Goal: Information Seeking & Learning: Learn about a topic

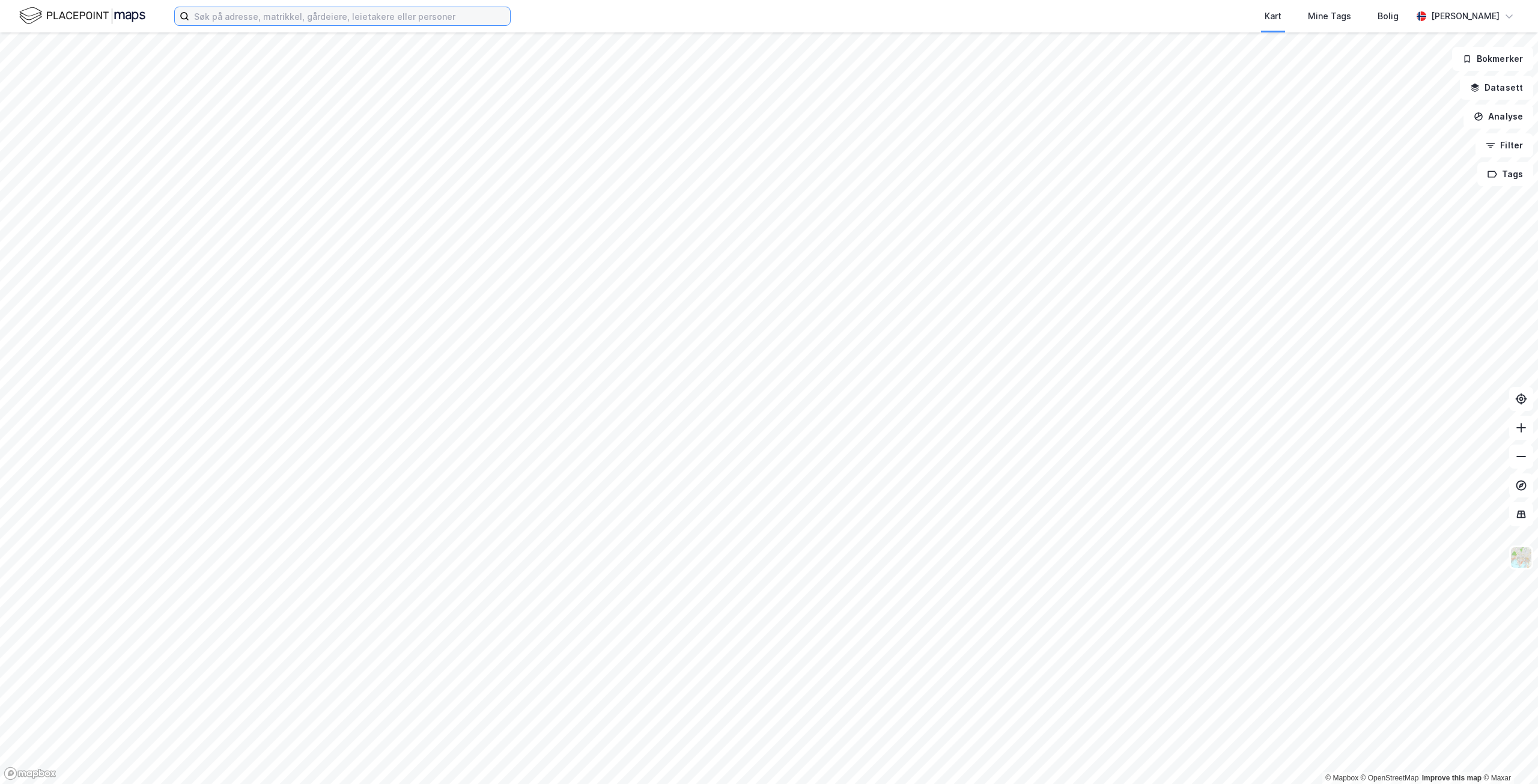
click at [245, 18] on input at bounding box center [349, 16] width 320 height 18
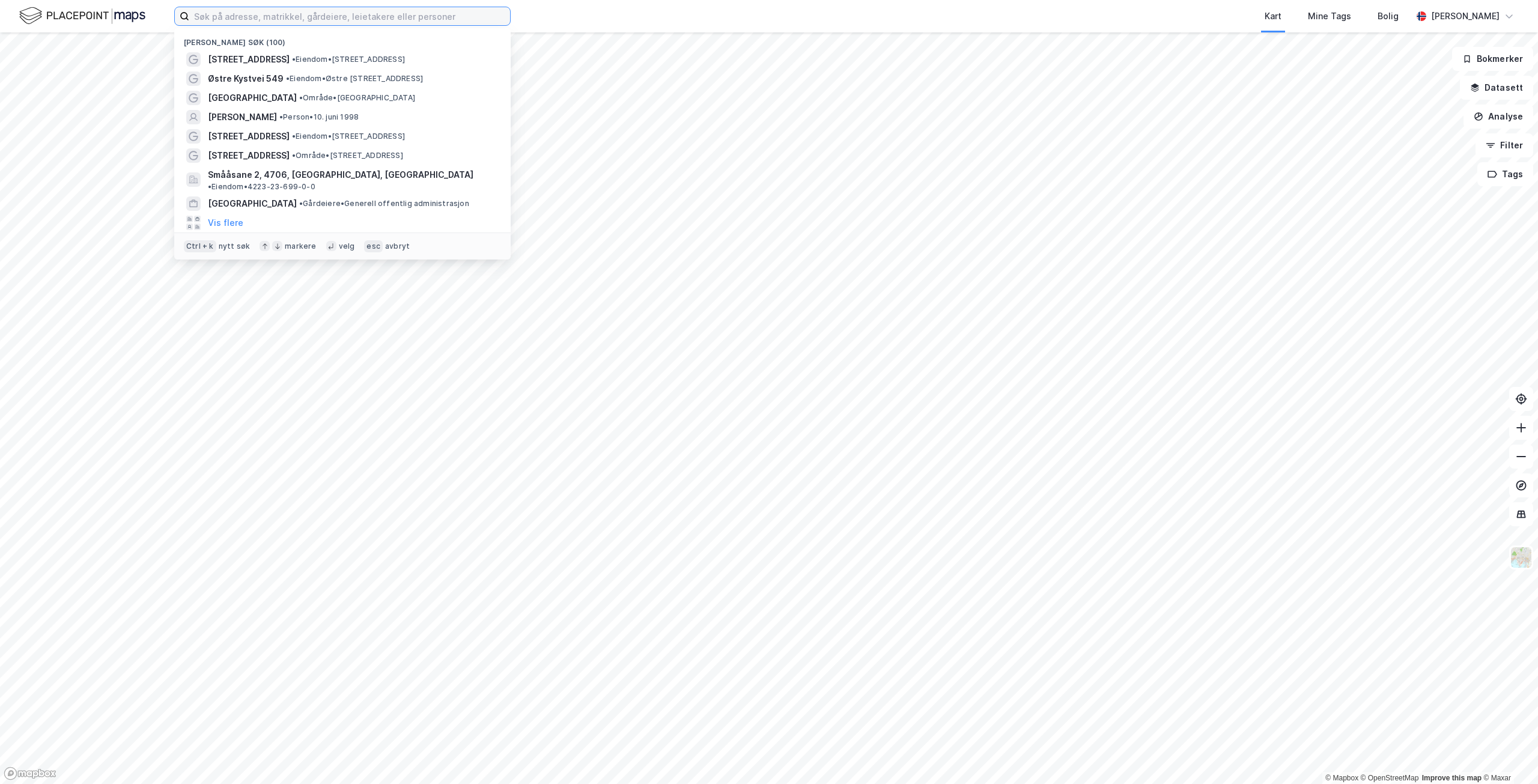
paste input "Mjåvannssløyfen 200"
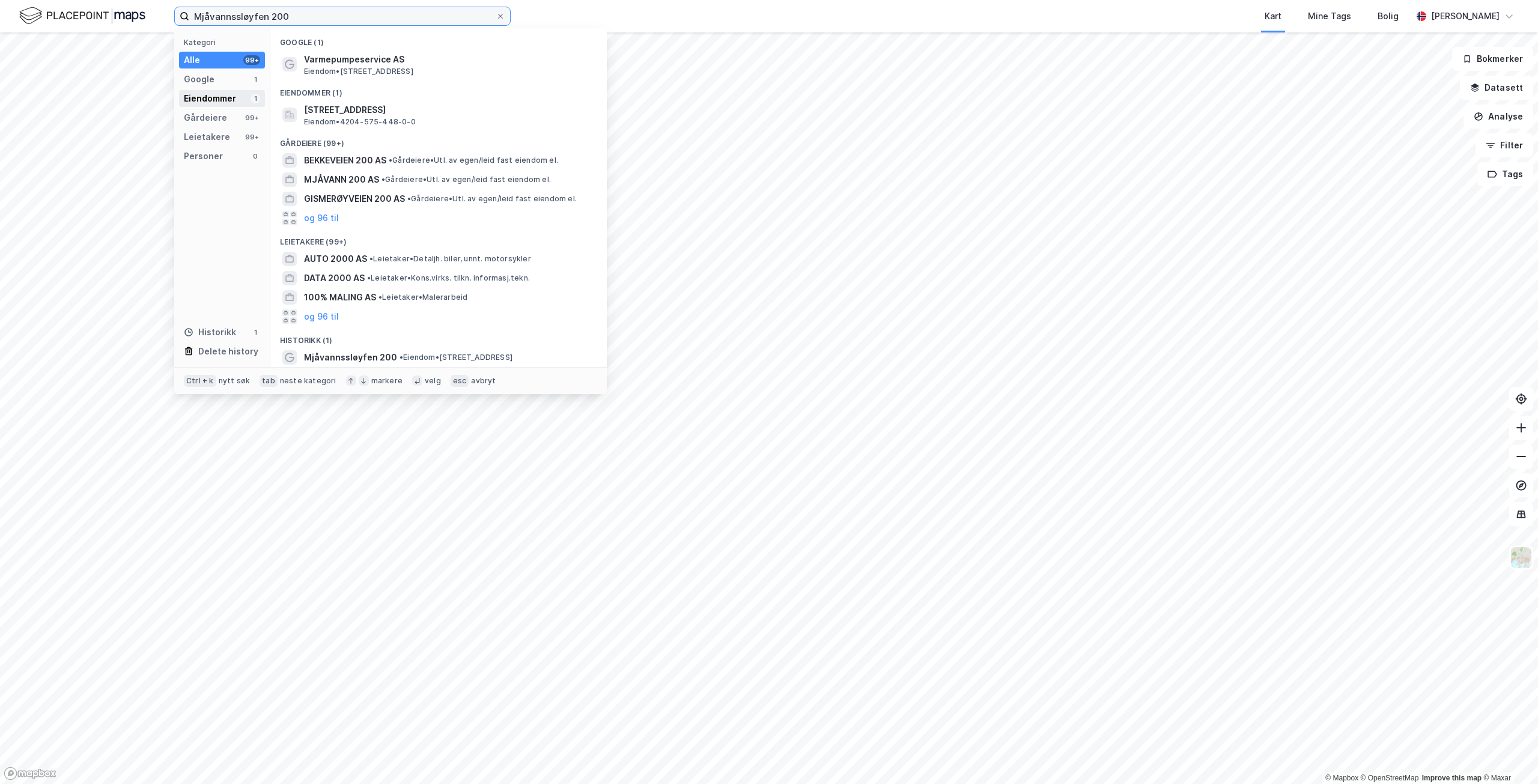
type input "Mjåvannssløyfen 200"
click at [230, 101] on div "Eiendommer" at bounding box center [209, 98] width 52 height 15
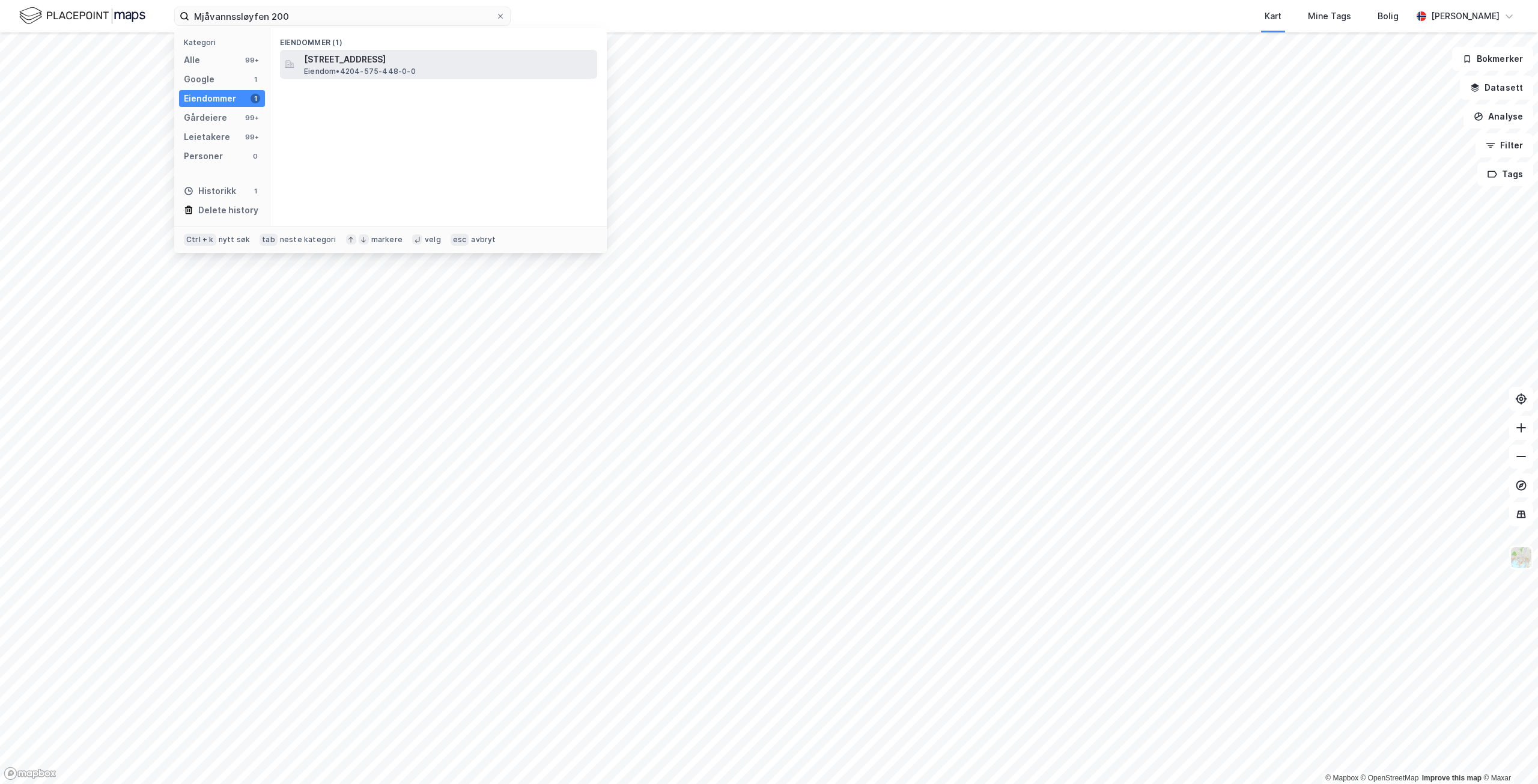
click at [370, 60] on span "[STREET_ADDRESS]" at bounding box center [448, 60] width 288 height 15
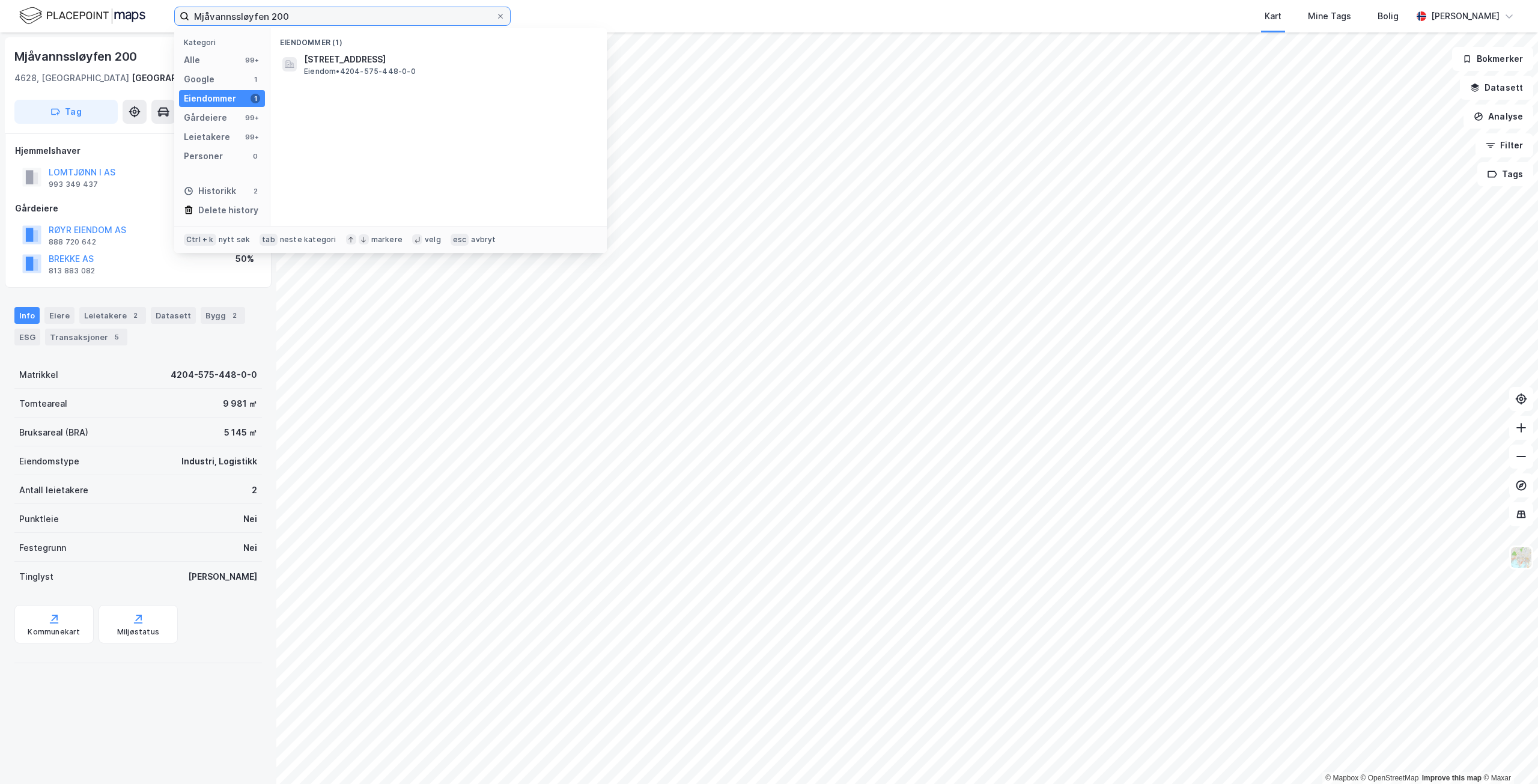
drag, startPoint x: 320, startPoint y: 22, endPoint x: 90, endPoint y: 27, distance: 230.1
click at [90, 27] on div "Mjåvannssløyfen 200 Kategori Alle 99+ Google 1 Eiendommer 1 Gårdeiere 99+ Leiet…" at bounding box center [769, 16] width 1538 height 32
click at [229, 317] on div "2" at bounding box center [234, 315] width 12 height 12
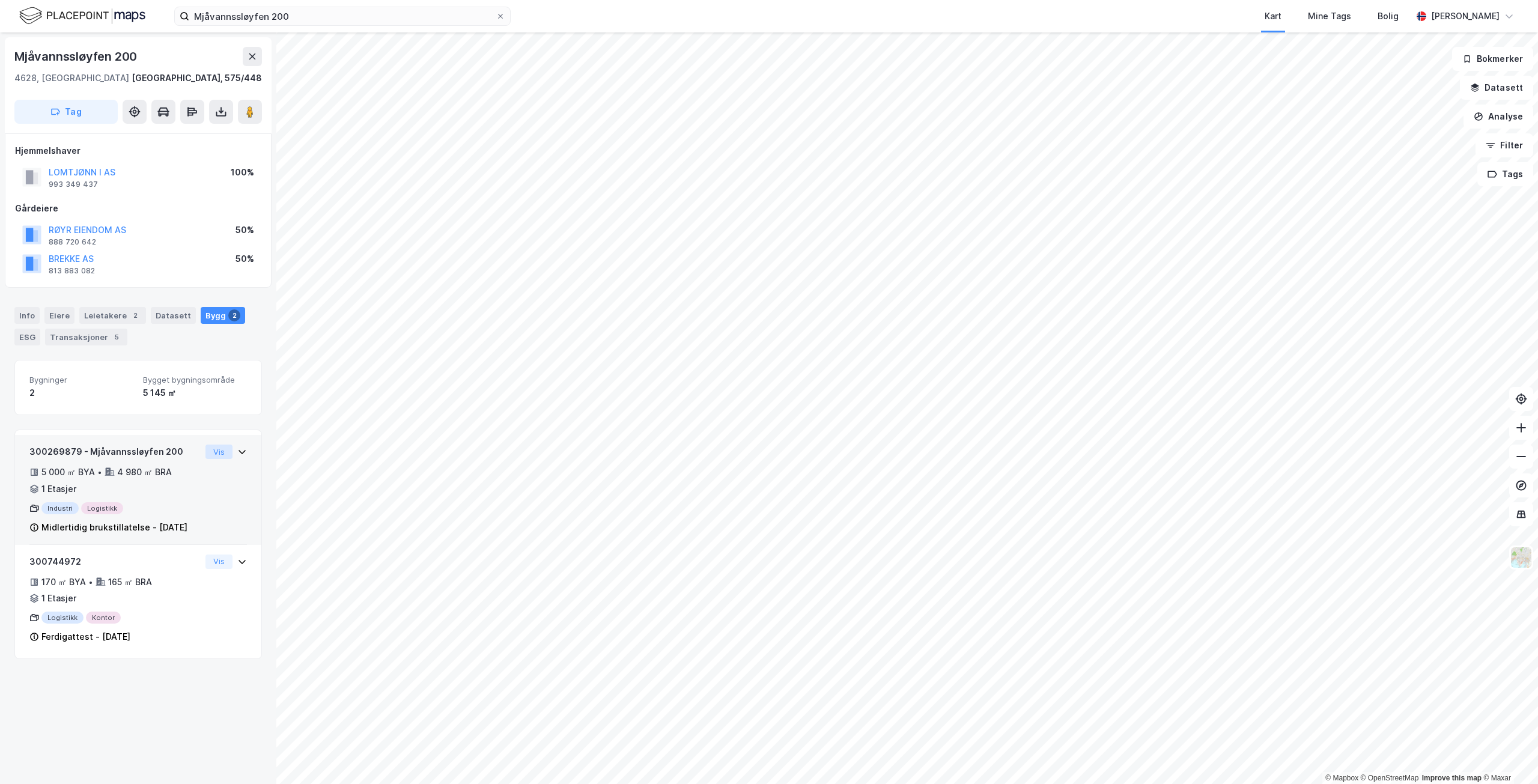
click at [206, 452] on button "Vis" at bounding box center [219, 452] width 27 height 15
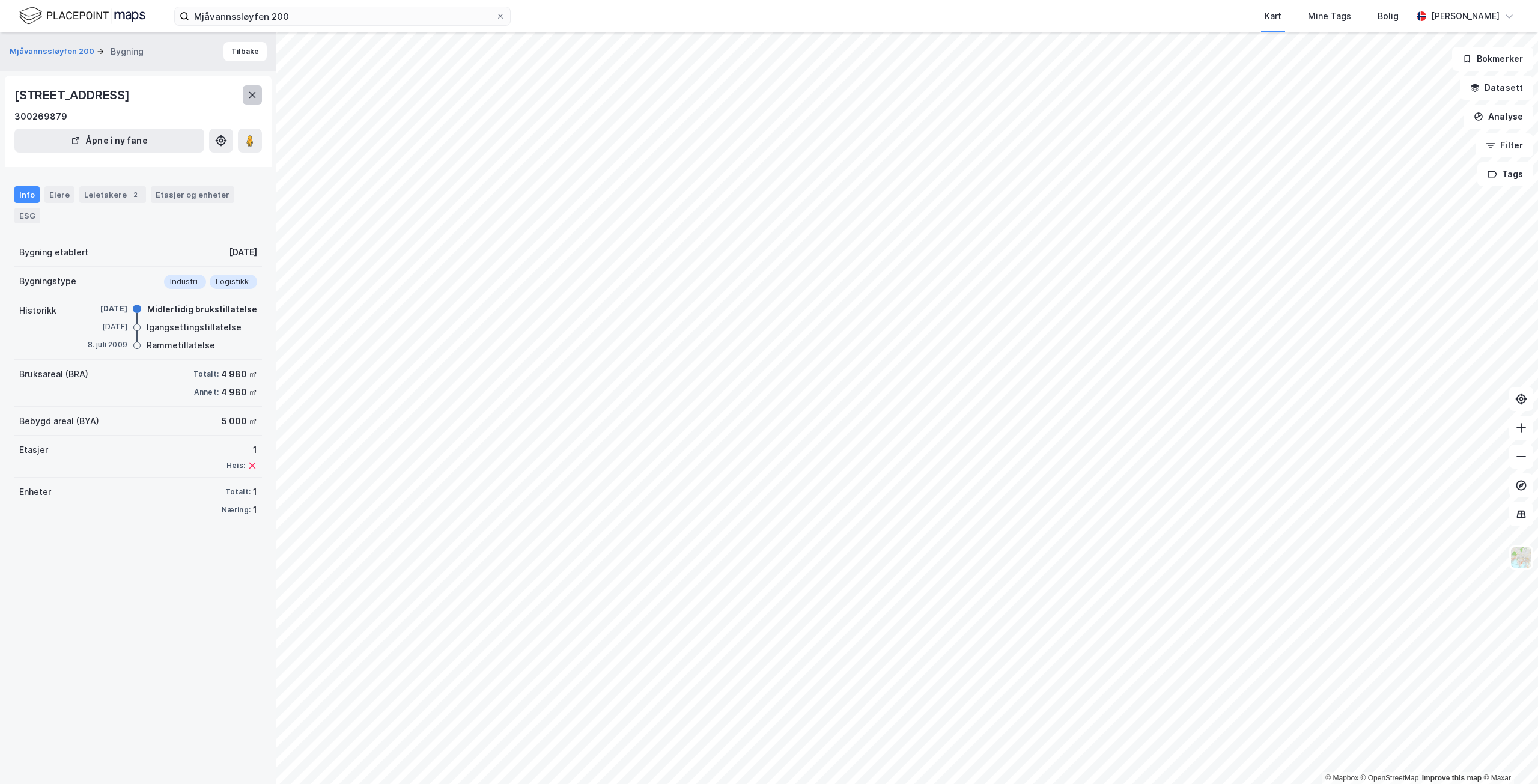
click at [248, 95] on icon at bounding box center [252, 95] width 10 height 10
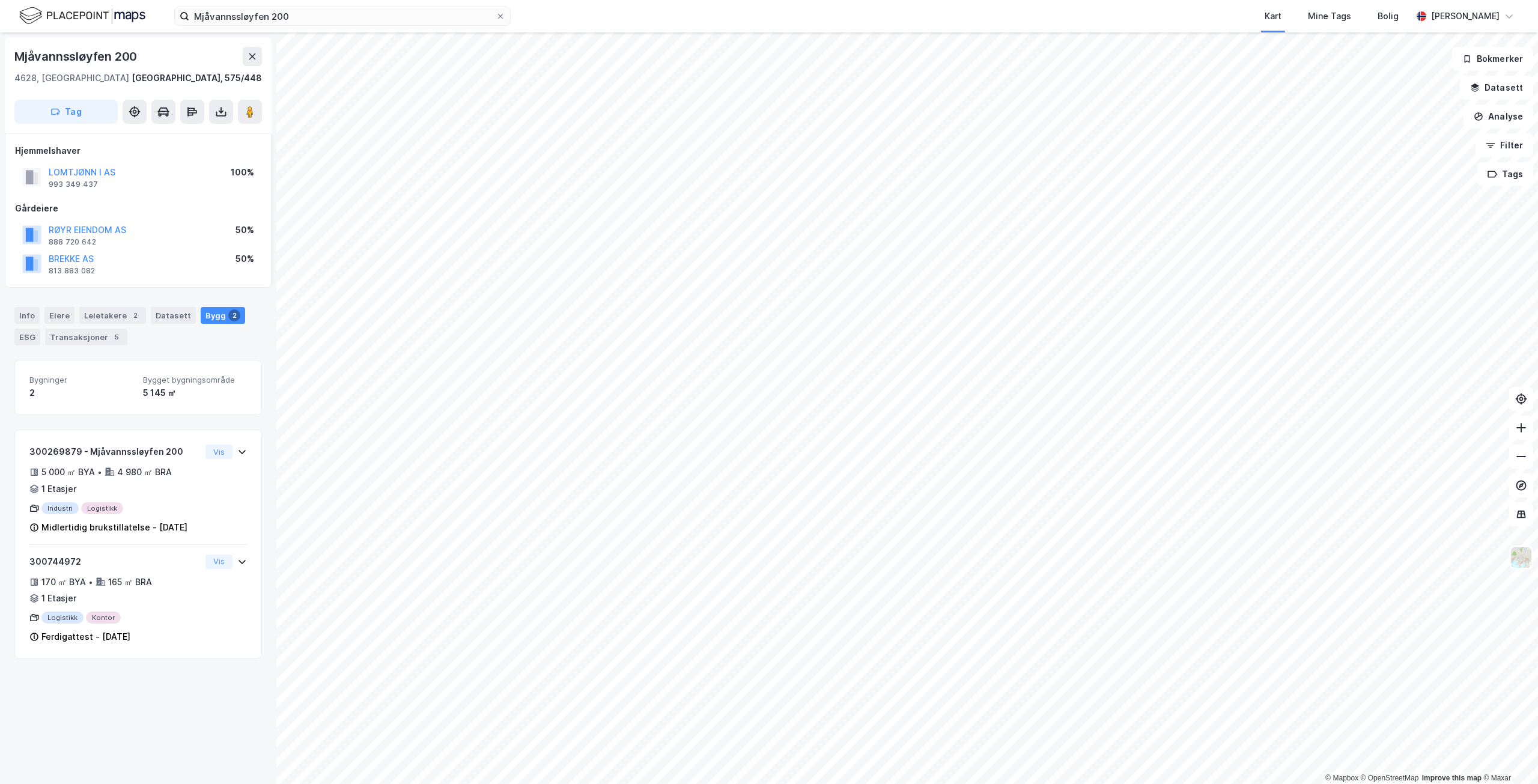
click at [10, 330] on div "Info [PERSON_NAME] 2 Datasett Bygg 2 ESG Transaksjoner 5" at bounding box center [138, 321] width 276 height 57
click at [12, 333] on div "Info [PERSON_NAME] 2 Datasett Bygg 2 ESG Transaksjoner 5" at bounding box center [138, 321] width 276 height 57
click at [17, 336] on div "ESG" at bounding box center [27, 337] width 26 height 17
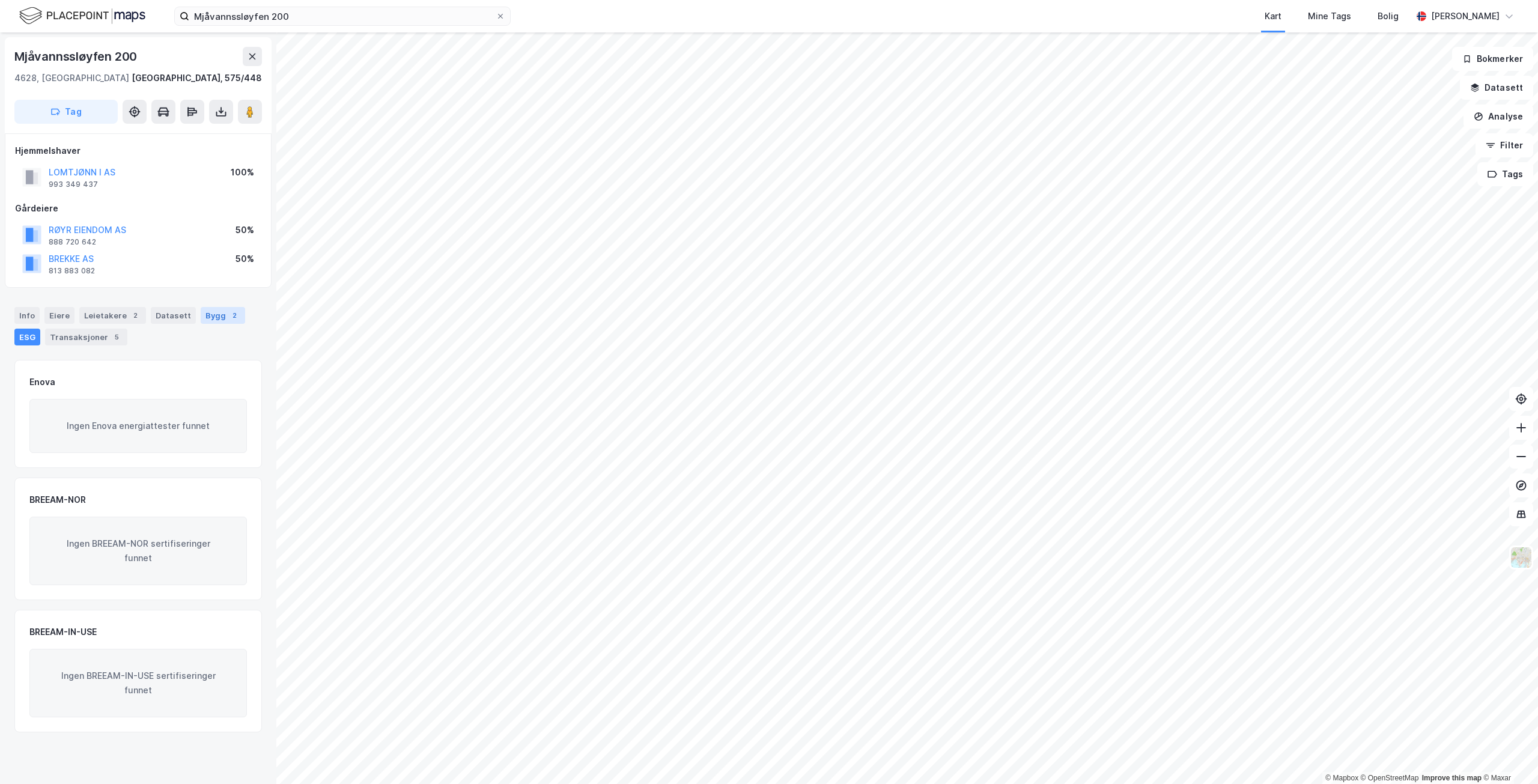
click at [205, 316] on div "Bygg 2" at bounding box center [223, 315] width 44 height 17
